Goal: Transaction & Acquisition: Purchase product/service

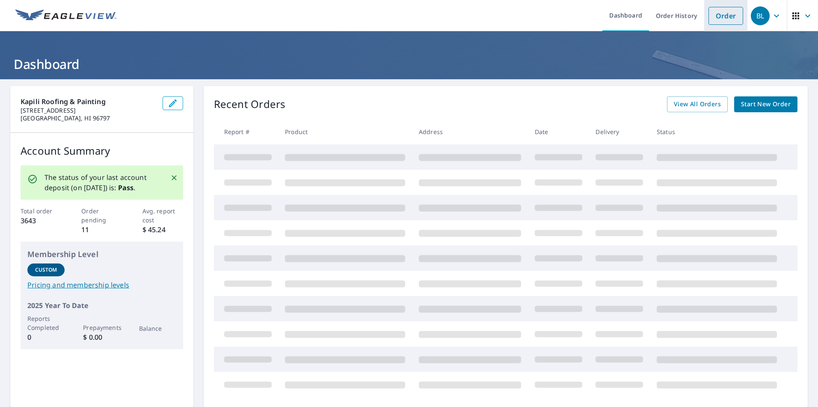
click at [720, 16] on link "Order" at bounding box center [726, 16] width 35 height 18
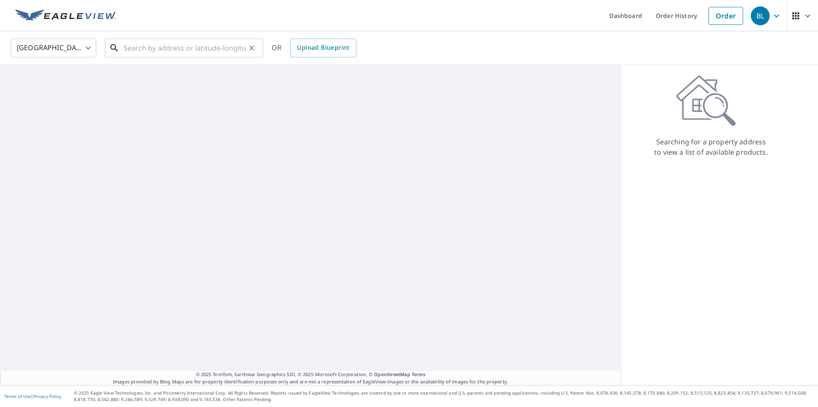
click at [196, 48] on input "text" at bounding box center [185, 48] width 122 height 24
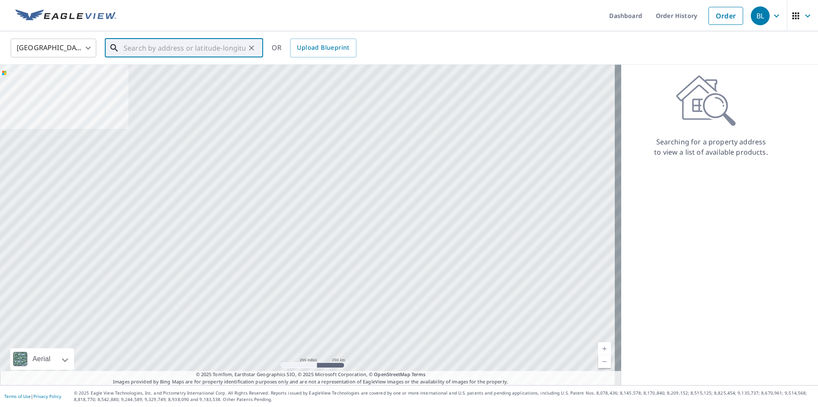
type input "0"
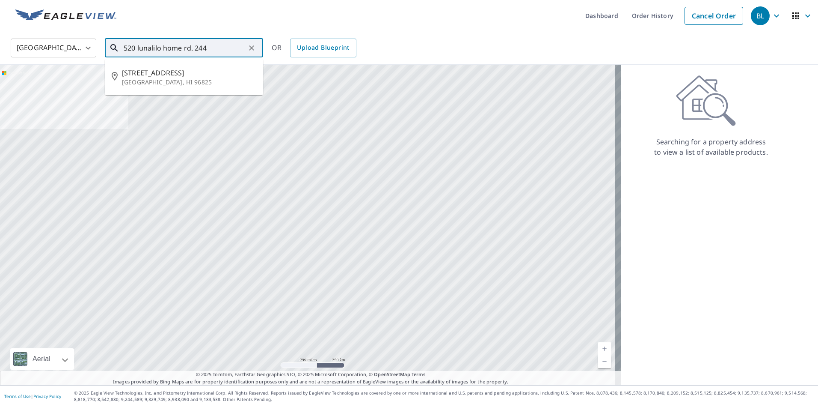
type input "520 lunalilo home rd. 244"
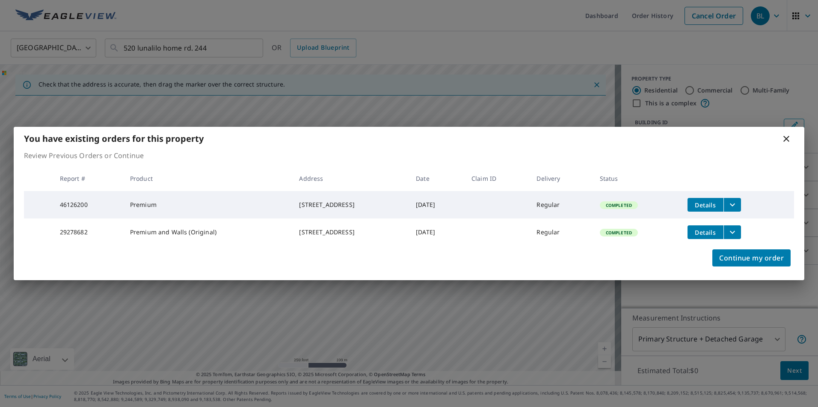
click at [784, 137] on icon at bounding box center [787, 139] width 10 height 10
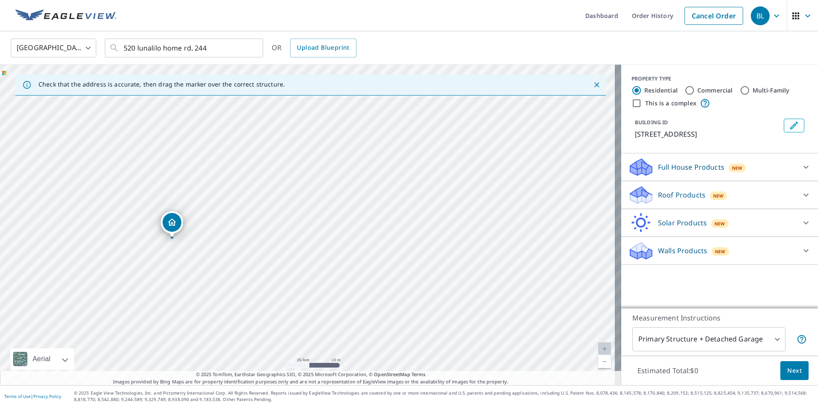
drag, startPoint x: 232, startPoint y: 229, endPoint x: 399, endPoint y: 261, distance: 169.9
click at [399, 261] on div "[STREET_ADDRESS]" at bounding box center [311, 225] width 622 height 320
drag, startPoint x: 306, startPoint y: 235, endPoint x: 170, endPoint y: 238, distance: 137.0
drag, startPoint x: 357, startPoint y: 260, endPoint x: 324, endPoint y: 285, distance: 41.3
click at [324, 285] on div "[STREET_ADDRESS]" at bounding box center [311, 225] width 622 height 320
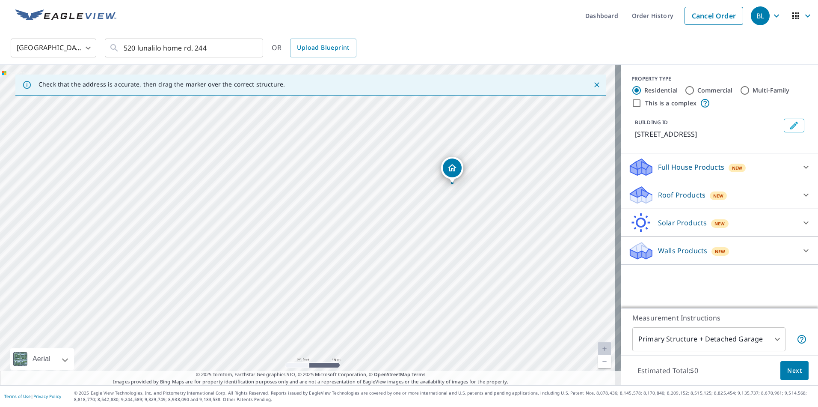
drag, startPoint x: 293, startPoint y: 271, endPoint x: 288, endPoint y: 258, distance: 14.2
click at [312, 262] on div "[STREET_ADDRESS]" at bounding box center [311, 225] width 622 height 320
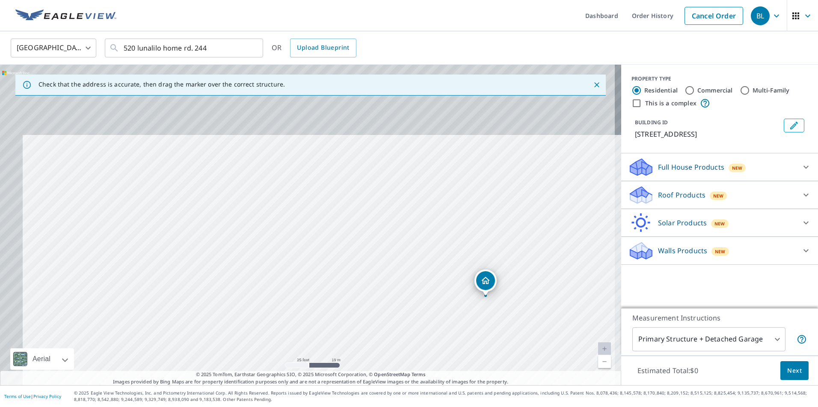
drag, startPoint x: 238, startPoint y: 251, endPoint x: 250, endPoint y: 296, distance: 46.6
click at [259, 308] on div "[STREET_ADDRESS]" at bounding box center [311, 225] width 622 height 320
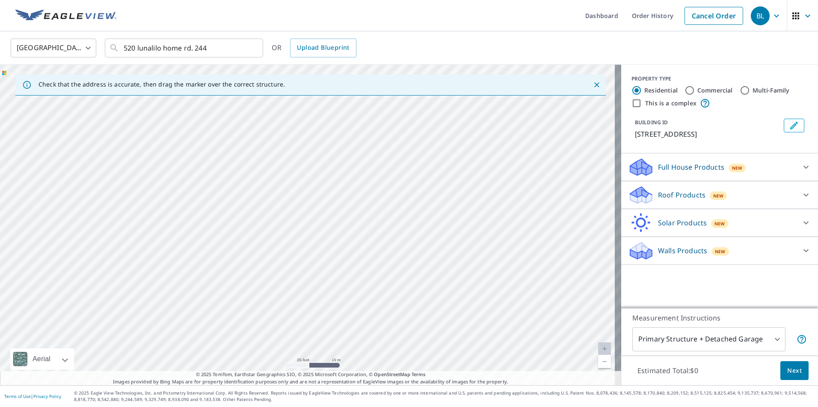
drag, startPoint x: 230, startPoint y: 234, endPoint x: 389, endPoint y: 152, distance: 179.2
click at [390, 152] on div "[STREET_ADDRESS]" at bounding box center [311, 225] width 622 height 320
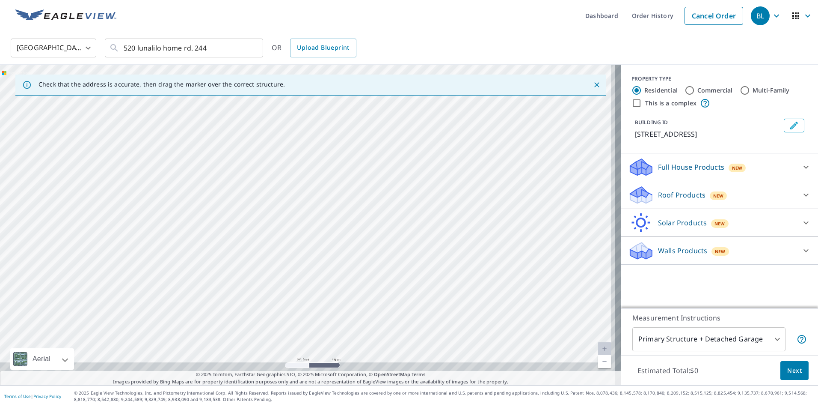
drag, startPoint x: 344, startPoint y: 269, endPoint x: 389, endPoint y: 152, distance: 125.6
click at [389, 152] on div "[STREET_ADDRESS]" at bounding box center [311, 225] width 622 height 320
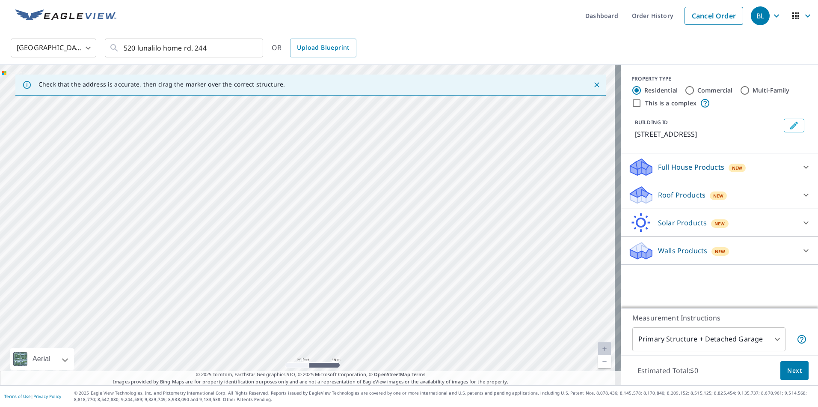
drag, startPoint x: 303, startPoint y: 304, endPoint x: 337, endPoint y: 250, distance: 64.1
click at [337, 250] on div "[STREET_ADDRESS]" at bounding box center [311, 225] width 622 height 320
drag, startPoint x: 283, startPoint y: 293, endPoint x: 366, endPoint y: 182, distance: 138.8
click at [374, 180] on div "[STREET_ADDRESS]" at bounding box center [311, 225] width 622 height 320
drag, startPoint x: 364, startPoint y: 191, endPoint x: 328, endPoint y: 262, distance: 79.4
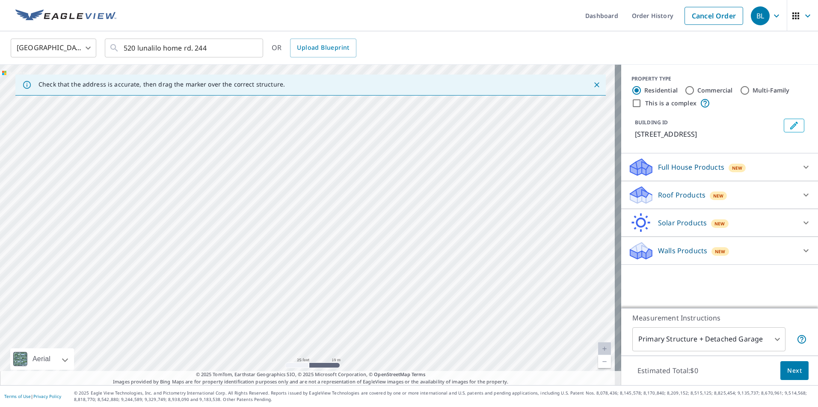
click at [328, 262] on div "[STREET_ADDRESS]" at bounding box center [311, 225] width 622 height 320
drag, startPoint x: 313, startPoint y: 254, endPoint x: 338, endPoint y: 167, distance: 90.7
click at [338, 167] on div "[STREET_ADDRESS]" at bounding box center [311, 225] width 622 height 320
drag, startPoint x: 256, startPoint y: 300, endPoint x: 256, endPoint y: 244, distance: 55.6
click at [256, 244] on div "[STREET_ADDRESS]" at bounding box center [311, 225] width 622 height 320
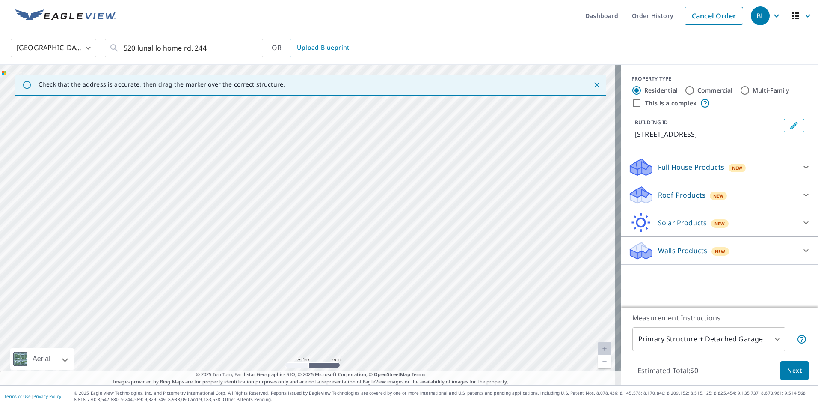
click at [232, 223] on div "[STREET_ADDRESS]" at bounding box center [311, 225] width 622 height 320
click at [237, 221] on div "[STREET_ADDRESS]" at bounding box center [311, 225] width 622 height 320
drag, startPoint x: 186, startPoint y: 285, endPoint x: 270, endPoint y: 230, distance: 100.6
click at [271, 231] on div "[STREET_ADDRESS]" at bounding box center [311, 225] width 622 height 320
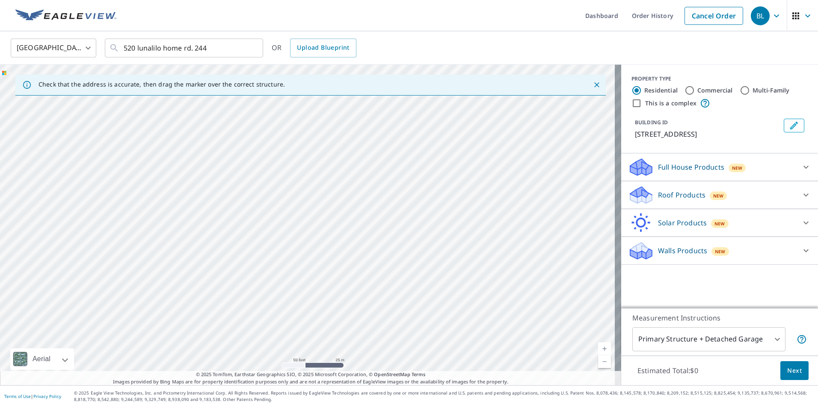
drag, startPoint x: 228, startPoint y: 225, endPoint x: 294, endPoint y: 152, distance: 98.5
click at [293, 162] on div "[STREET_ADDRESS]" at bounding box center [311, 225] width 622 height 320
click at [143, 274] on div "[STREET_ADDRESS]" at bounding box center [311, 225] width 622 height 320
drag, startPoint x: 373, startPoint y: 155, endPoint x: 333, endPoint y: 179, distance: 46.3
click at [345, 170] on div "[STREET_ADDRESS]" at bounding box center [311, 225] width 622 height 320
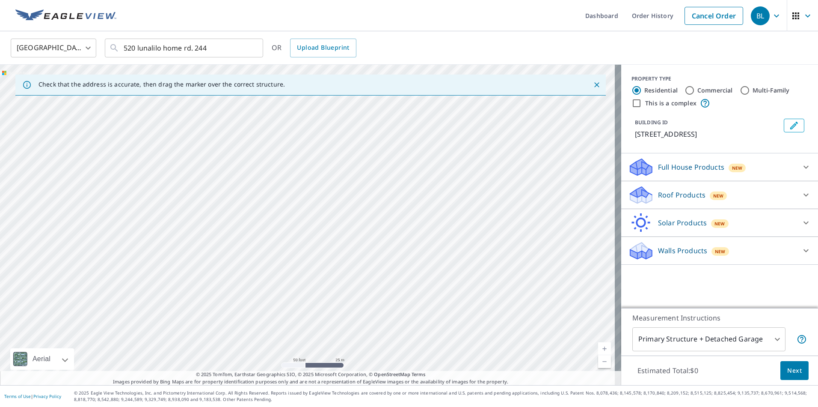
drag, startPoint x: 327, startPoint y: 189, endPoint x: 286, endPoint y: 253, distance: 75.5
click at [285, 250] on div "[STREET_ADDRESS]" at bounding box center [311, 225] width 622 height 320
drag, startPoint x: 428, startPoint y: 117, endPoint x: 356, endPoint y: 186, distance: 99.6
click at [353, 187] on div "[STREET_ADDRESS]" at bounding box center [311, 225] width 622 height 320
drag, startPoint x: 468, startPoint y: 136, endPoint x: 416, endPoint y: 184, distance: 71.5
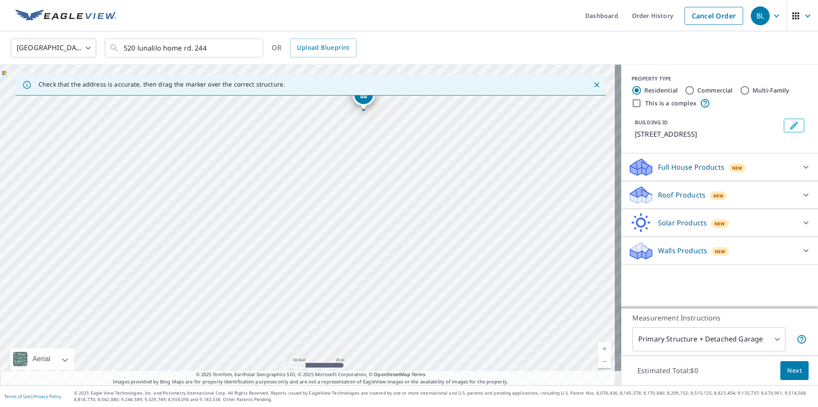
click at [418, 190] on div "[STREET_ADDRESS]" at bounding box center [311, 225] width 622 height 320
drag, startPoint x: 353, startPoint y: 106, endPoint x: 109, endPoint y: 297, distance: 310.4
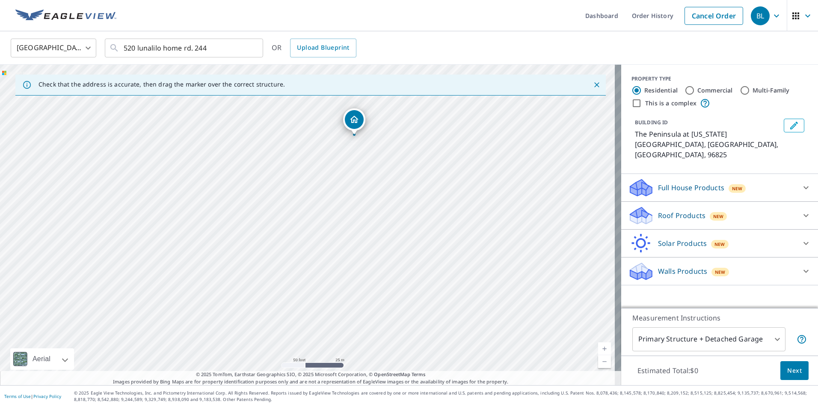
drag, startPoint x: 241, startPoint y: 268, endPoint x: 312, endPoint y: 157, distance: 132.0
click at [301, 161] on div "The Peninsula at [US_STATE][GEOGRAPHIC_DATA]" at bounding box center [311, 225] width 622 height 320
drag, startPoint x: 368, startPoint y: 104, endPoint x: 194, endPoint y: 268, distance: 238.3
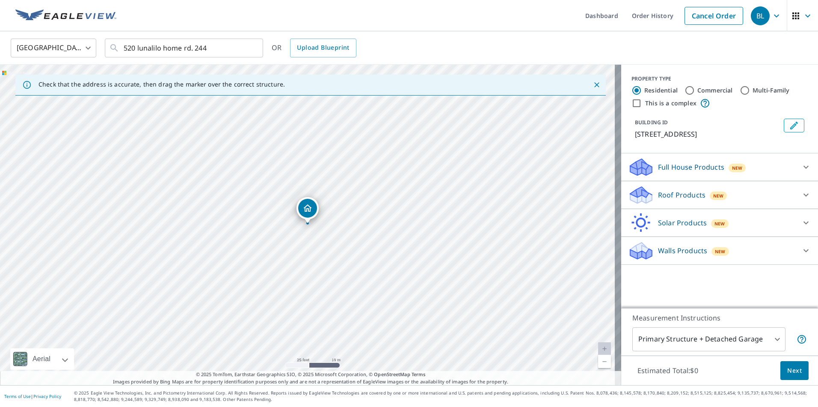
click at [301, 224] on div "[STREET_ADDRESS]" at bounding box center [311, 225] width 622 height 320
drag, startPoint x: 395, startPoint y: 185, endPoint x: 229, endPoint y: 301, distance: 202.0
click at [222, 304] on div "[STREET_ADDRESS]" at bounding box center [311, 225] width 622 height 320
drag, startPoint x: 329, startPoint y: 213, endPoint x: 176, endPoint y: 295, distance: 173.9
click at [162, 302] on div "[STREET_ADDRESS]" at bounding box center [311, 225] width 622 height 320
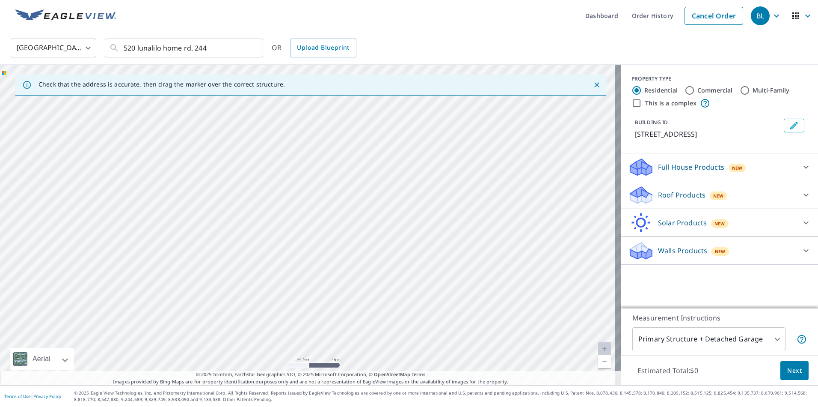
drag, startPoint x: 285, startPoint y: 191, endPoint x: 189, endPoint y: 323, distance: 163.4
click at [189, 324] on div "[STREET_ADDRESS]" at bounding box center [311, 225] width 622 height 320
drag, startPoint x: 240, startPoint y: 231, endPoint x: 217, endPoint y: 328, distance: 100.2
click at [215, 331] on div "[STREET_ADDRESS]" at bounding box center [311, 225] width 622 height 320
drag, startPoint x: 297, startPoint y: 172, endPoint x: 247, endPoint y: 267, distance: 107.6
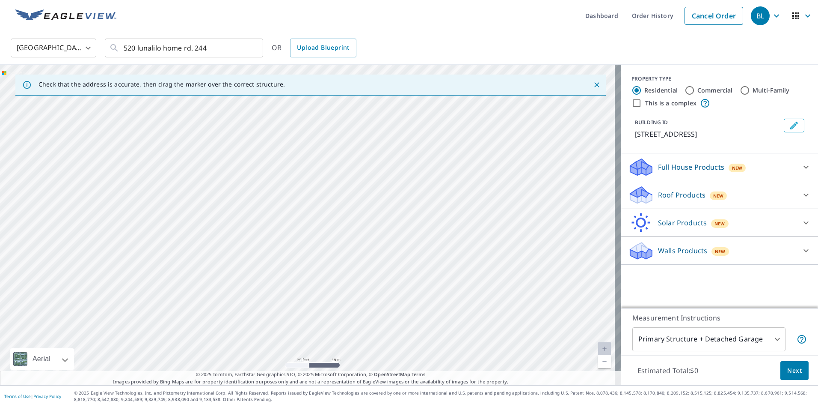
click at [247, 267] on div "[STREET_ADDRESS]" at bounding box center [311, 225] width 622 height 320
drag, startPoint x: 193, startPoint y: 323, endPoint x: 282, endPoint y: 195, distance: 155.6
click at [285, 195] on div "[STREET_ADDRESS]" at bounding box center [311, 225] width 622 height 320
click at [671, 248] on p "Walls Products" at bounding box center [682, 250] width 49 height 10
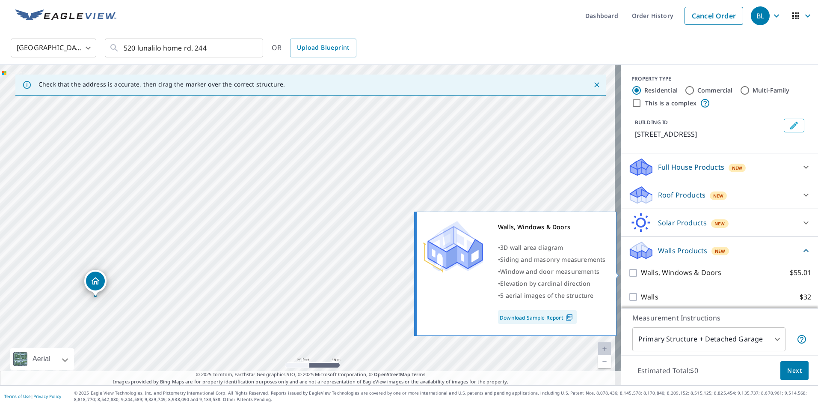
drag, startPoint x: 655, startPoint y: 271, endPoint x: 665, endPoint y: 286, distance: 18.5
click at [655, 271] on p "Walls, Windows & Doors" at bounding box center [681, 272] width 80 height 11
click at [641, 271] on input "Walls, Windows & Doors $55.01" at bounding box center [634, 273] width 13 height 10
checkbox input "true"
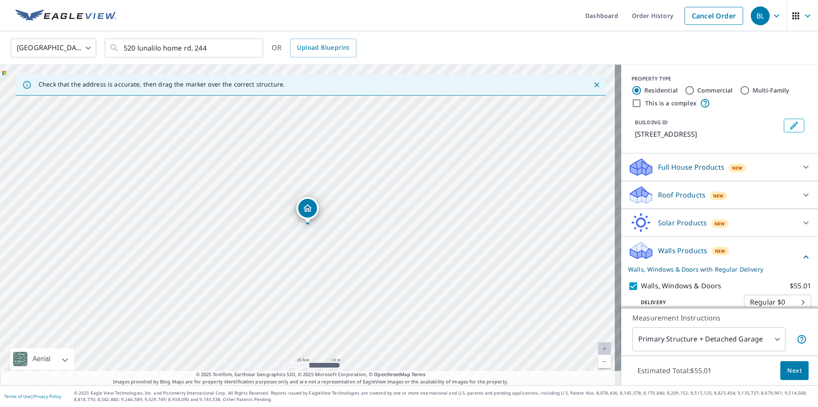
click at [694, 322] on div "Measurement Instructions Primary Structure + Detached Garage 1 ​" at bounding box center [720, 332] width 197 height 48
click at [703, 343] on body "BL BL Dashboard Order History Cancel Order BL [GEOGRAPHIC_DATA] [GEOGRAPHIC_DAT…" at bounding box center [409, 203] width 818 height 407
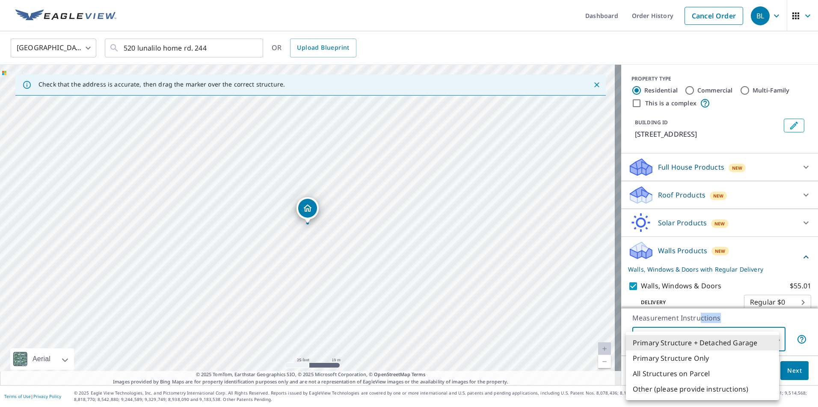
click at [680, 372] on li "All Structures on Parcel" at bounding box center [702, 373] width 153 height 15
type input "3"
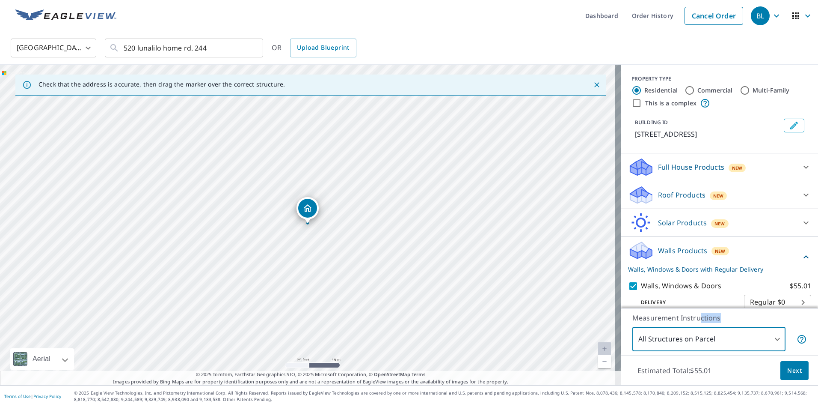
click at [788, 371] on span "Next" at bounding box center [795, 370] width 15 height 11
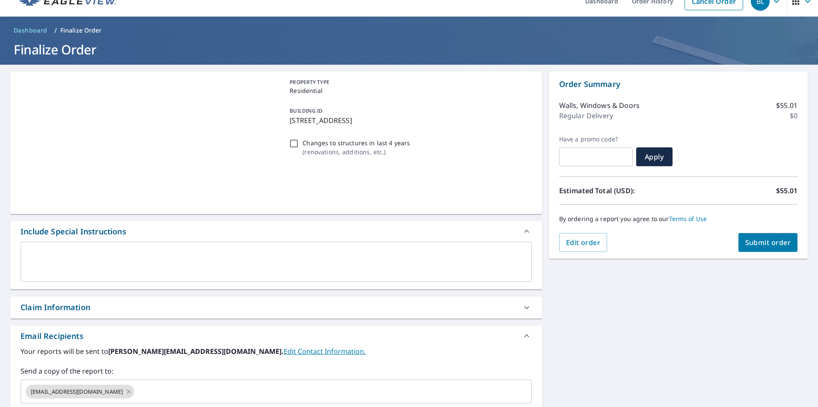
scroll to position [56, 0]
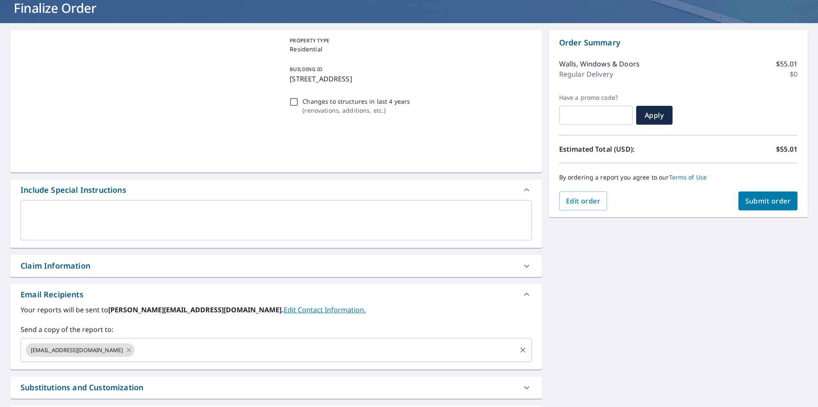
drag, startPoint x: 208, startPoint y: 356, endPoint x: 210, endPoint y: 352, distance: 4.4
click at [210, 353] on input "text" at bounding box center [325, 350] width 379 height 16
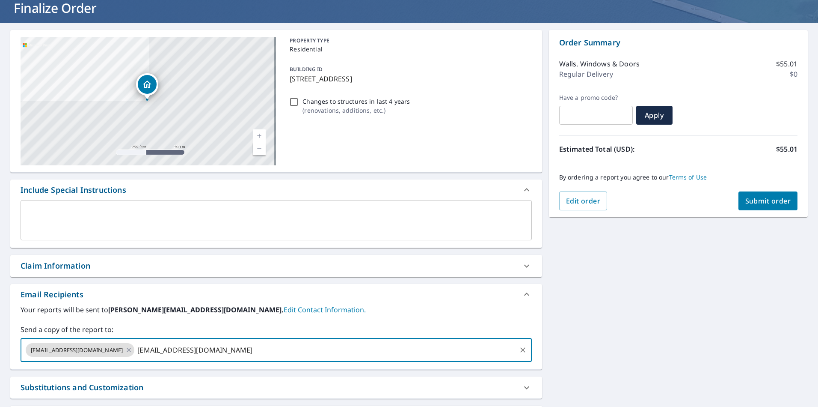
click at [214, 350] on input "[EMAIL_ADDRESS][DOMAIN_NAME]" at bounding box center [325, 350] width 379 height 16
type input "[EMAIL_ADDRESS][DOMAIN_NAME]"
click at [150, 274] on div "Claim Information" at bounding box center [276, 266] width 532 height 22
checkbox input "true"
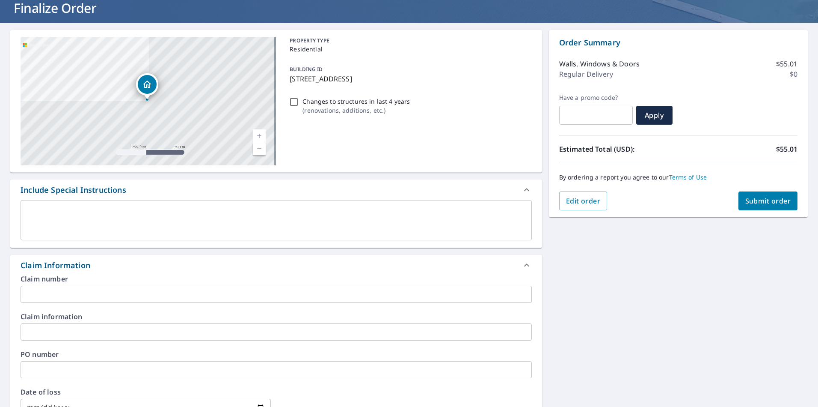
click at [103, 336] on input "text" at bounding box center [277, 331] width 512 height 17
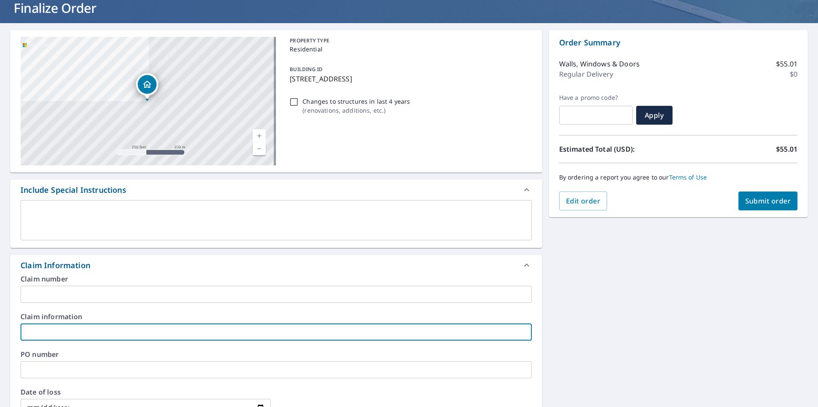
type input "R"
checkbox input "true"
type input "Ra"
checkbox input "true"
type input "[PERSON_NAME]"
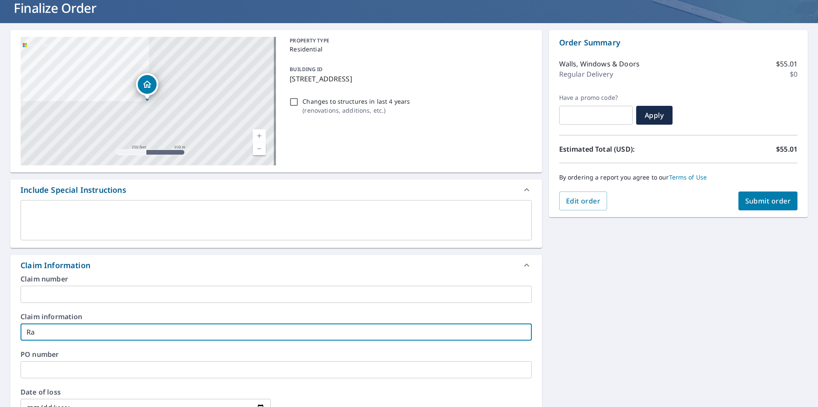
checkbox input "true"
type input "Raym"
checkbox input "true"
type input "[PERSON_NAME]"
checkbox input "true"
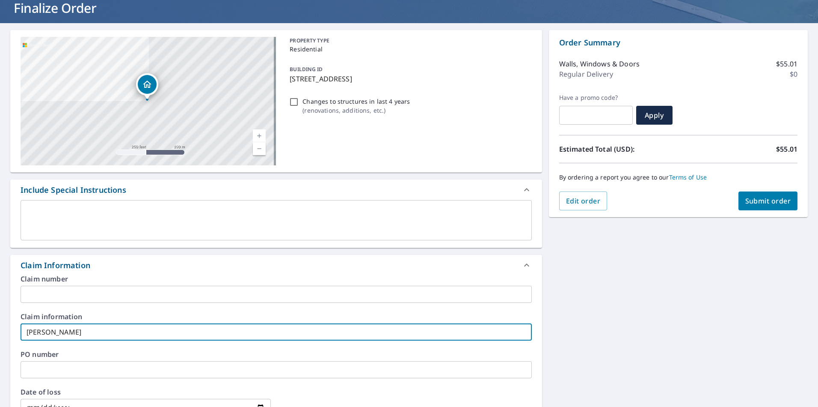
type input "[PERSON_NAME]"
checkbox input "true"
type input "[PERSON_NAME]"
checkbox input "true"
type input "[PERSON_NAME]"
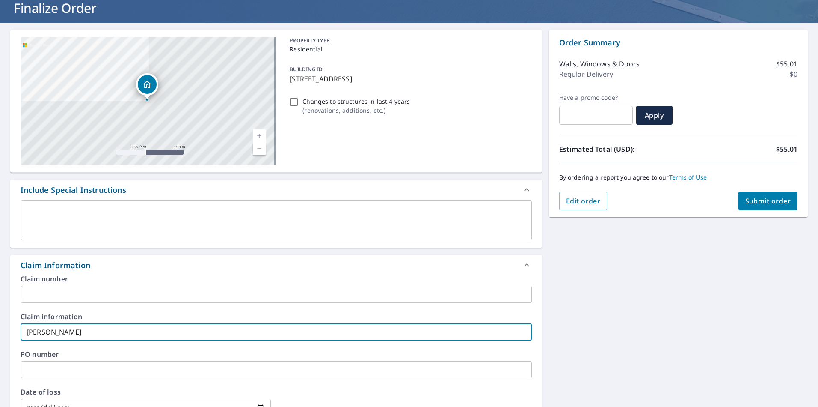
checkbox input "true"
type input "[PERSON_NAME]"
checkbox input "true"
type input "[PERSON_NAME] Ph"
checkbox input "true"
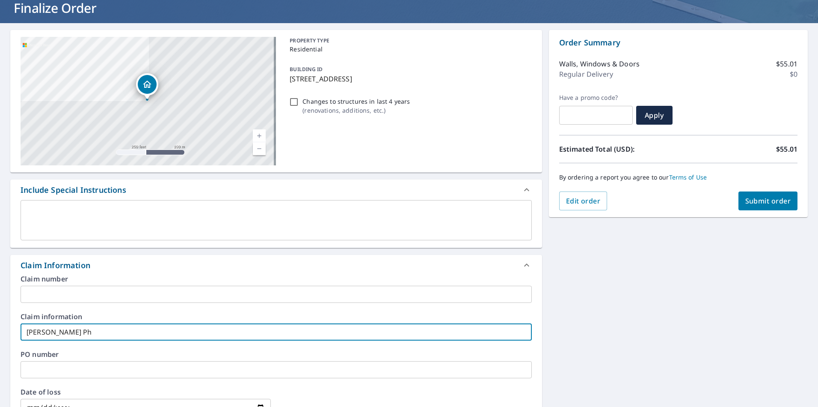
type input "[PERSON_NAME]"
checkbox input "true"
type input "[PERSON_NAME]"
checkbox input "true"
type input "[PERSON_NAME]"
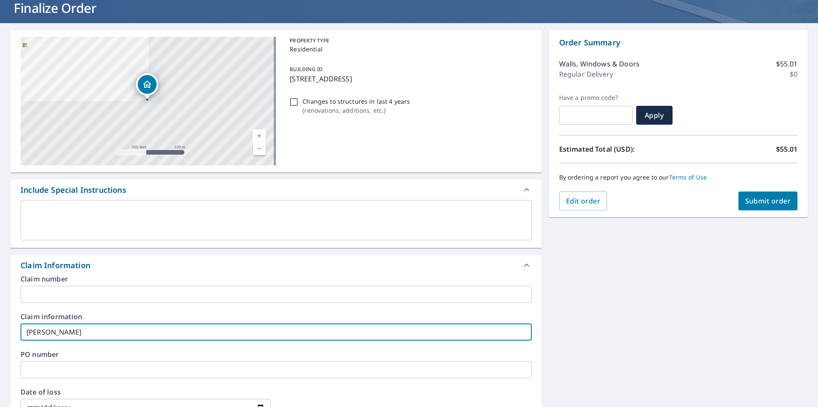
checkbox input "true"
type input "[PERSON_NAME]"
checkbox input "true"
type input "[PERSON_NAME]"
checkbox input "true"
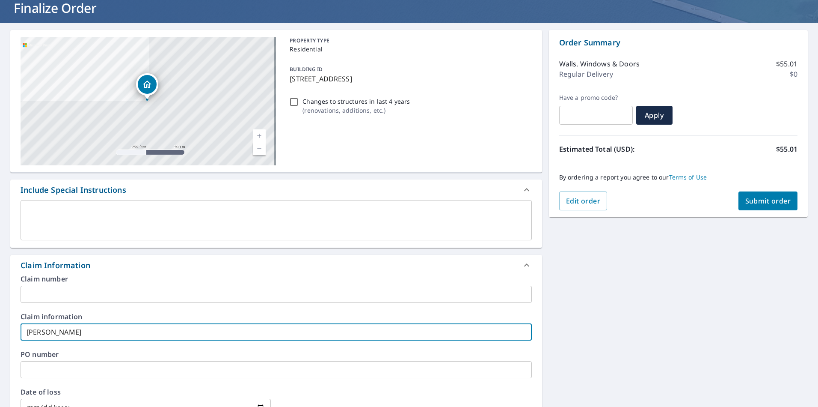
type input "[PERSON_NAME]"
checkbox input "true"
type input "[PERSON_NAME]"
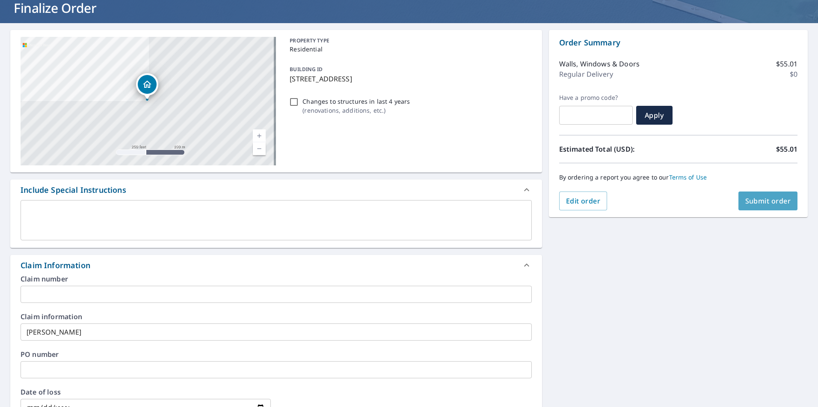
click at [774, 201] on span "Submit order" at bounding box center [769, 200] width 46 height 9
checkbox input "true"
